Goal: Information Seeking & Learning: Learn about a topic

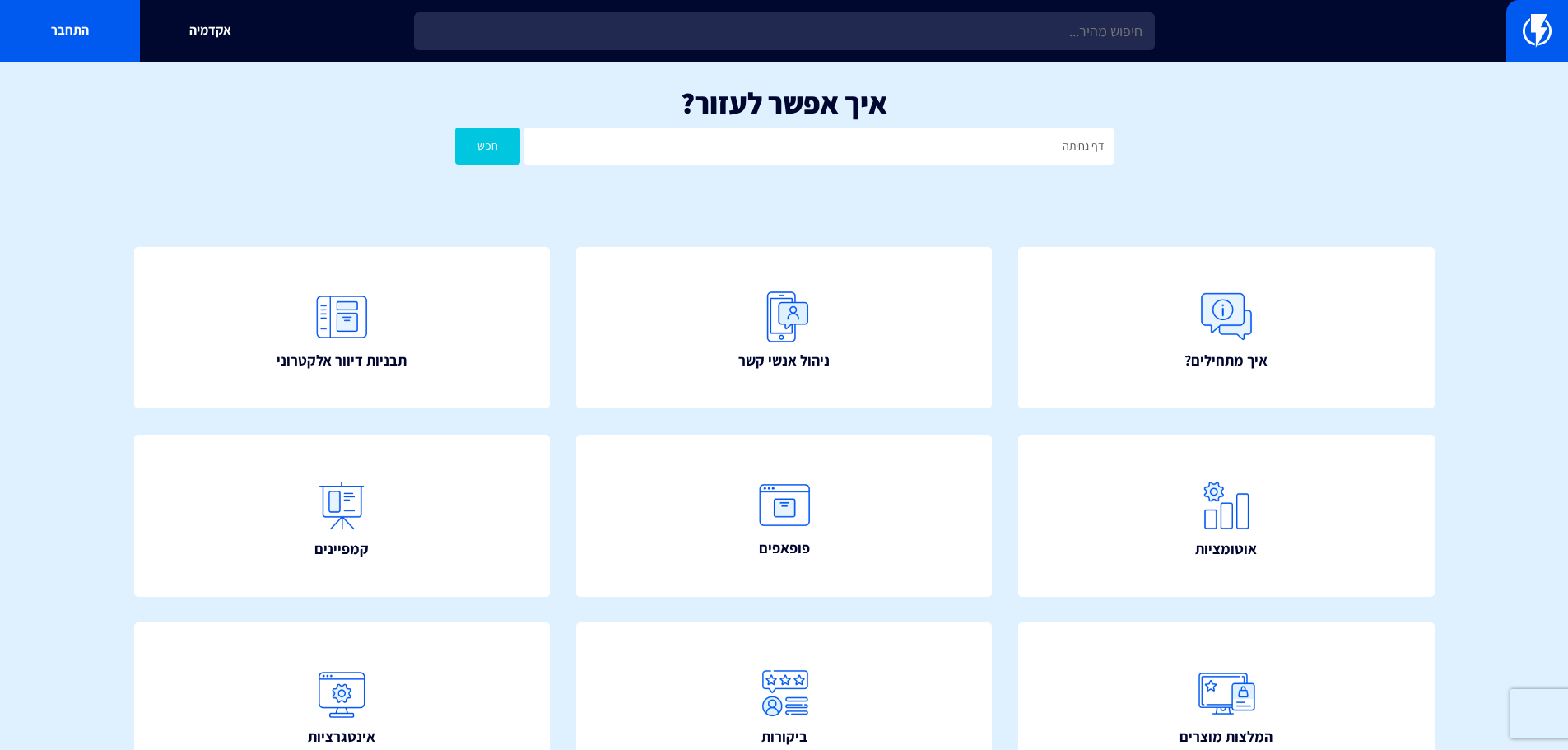
click at [455, 128] on button "חפש" at bounding box center [488, 147] width 66 height 37
click at [970, 157] on input "דף נחיתה" at bounding box center [818, 147] width 588 height 37
click at [455, 128] on button "חפש" at bounding box center [488, 147] width 66 height 37
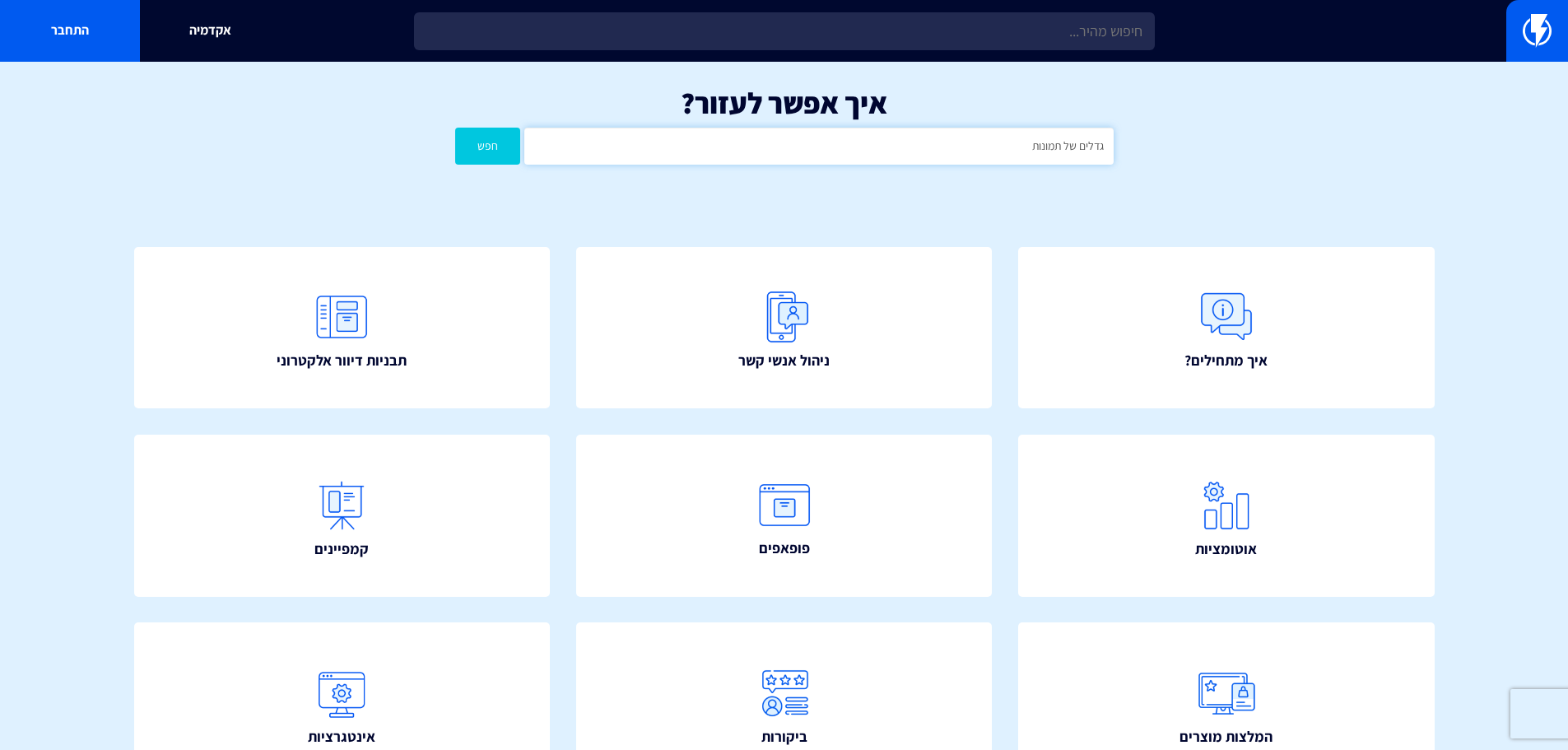
click at [814, 154] on input "גדלים של תמונות" at bounding box center [818, 147] width 588 height 37
click at [817, 154] on input "גדלים של תמונות" at bounding box center [818, 147] width 588 height 37
type input "דף נחיתה"
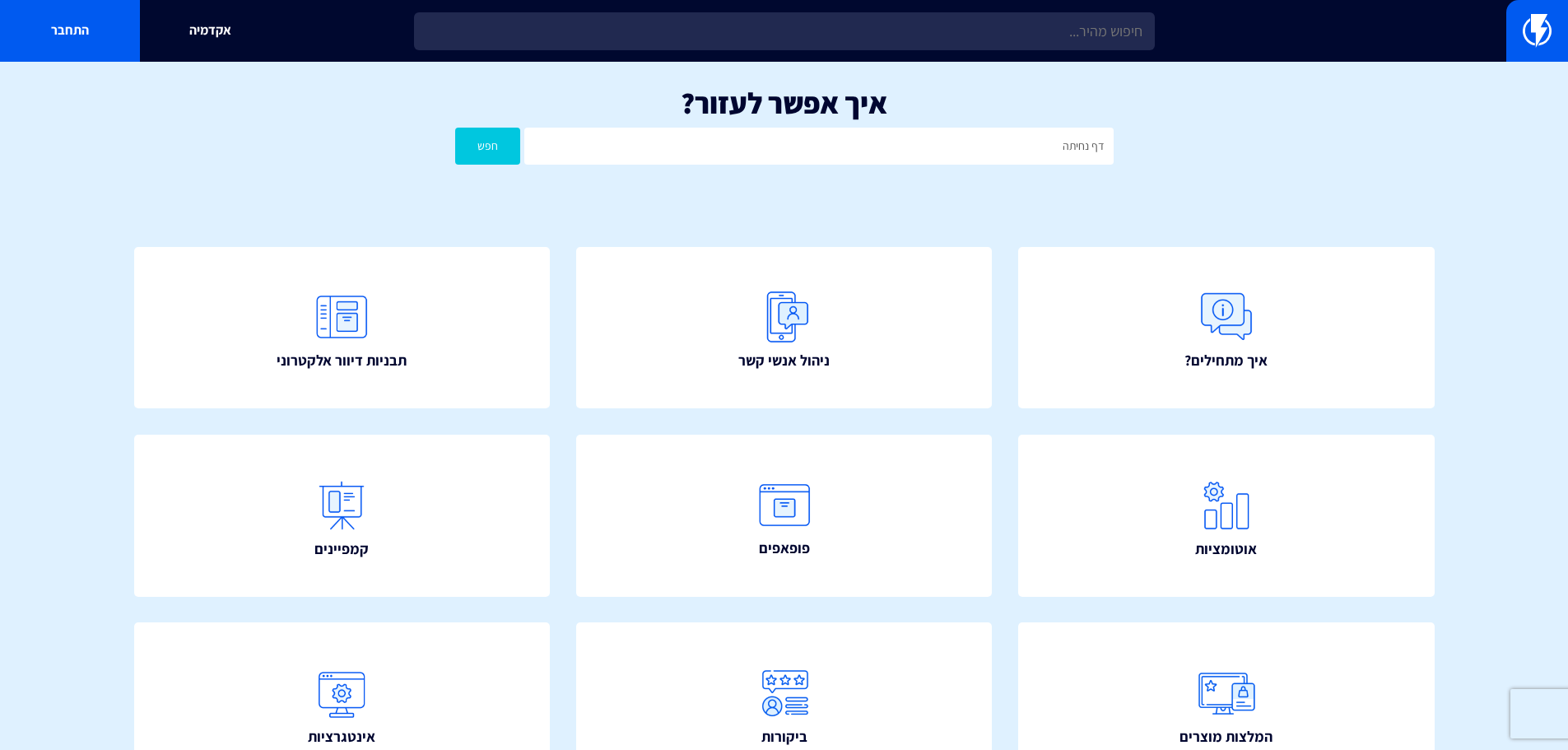
click at [475, 144] on button "חפש" at bounding box center [488, 147] width 66 height 37
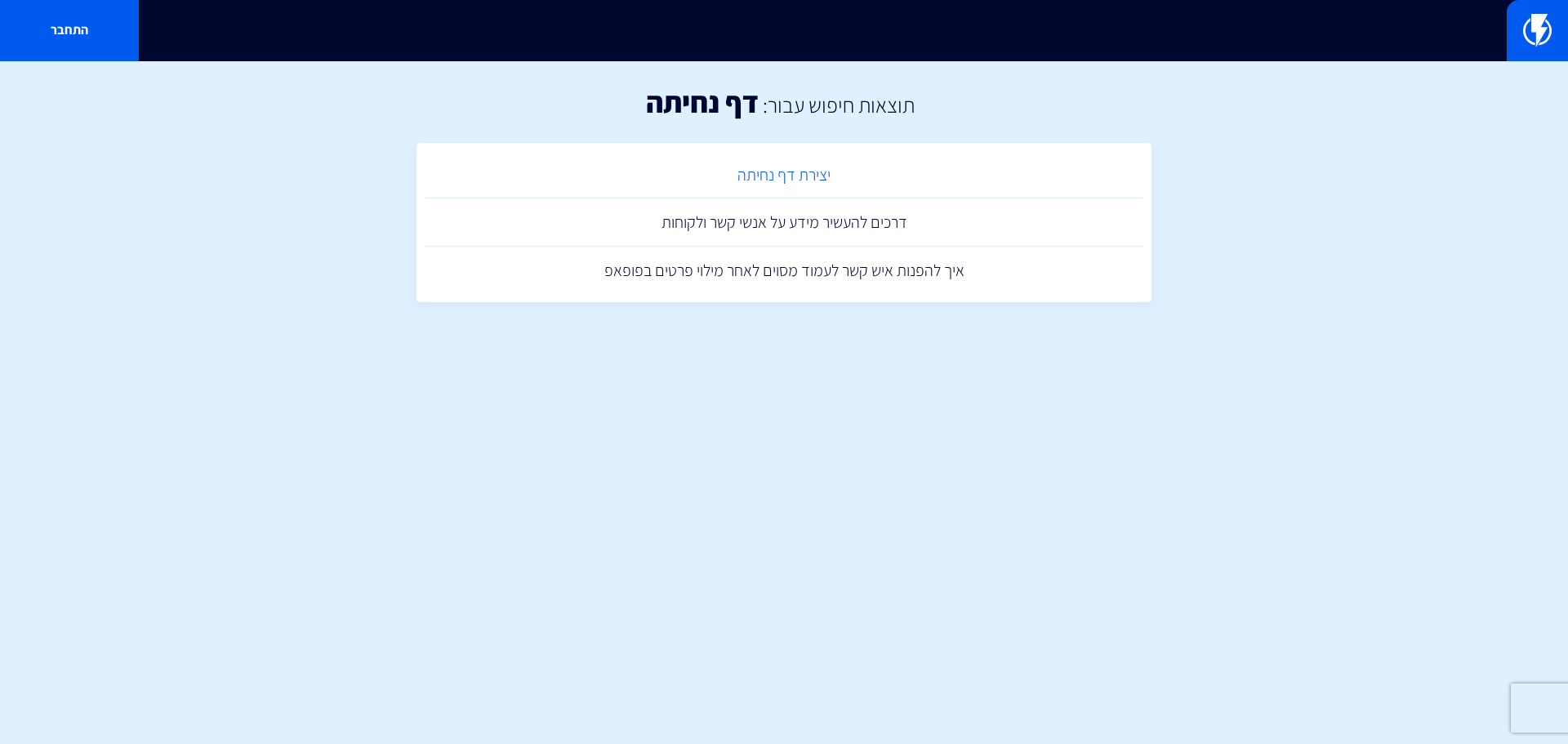
click at [782, 180] on link "יצירת דף נחיתה" at bounding box center [784, 175] width 719 height 48
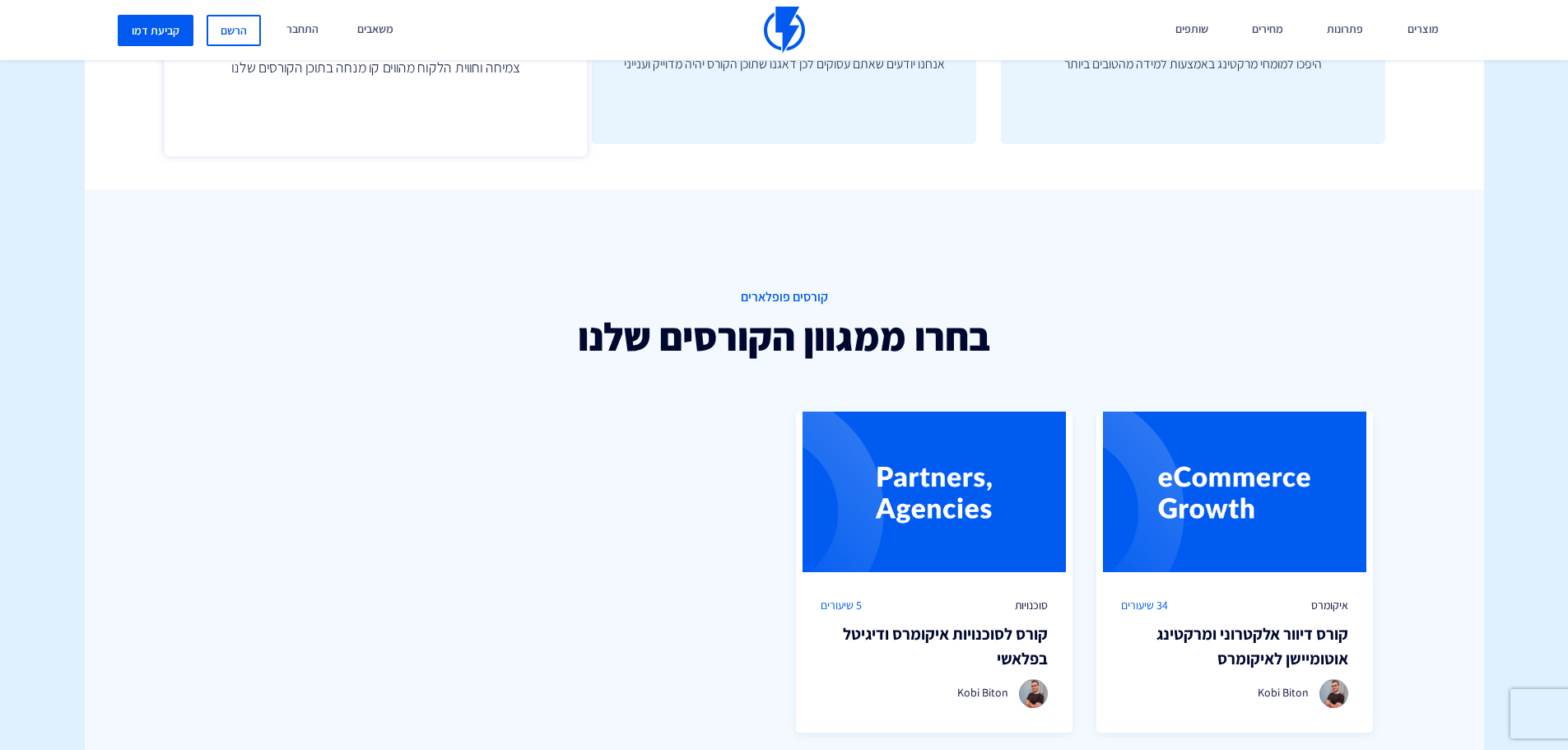
scroll to position [823, 0]
